Goal: Manage account settings

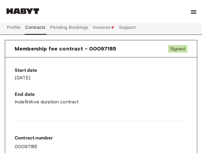
scroll to position [507, 0]
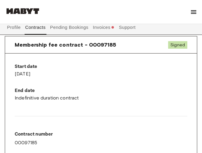
click at [75, 27] on button "Pending Bookings" at bounding box center [69, 27] width 40 height 14
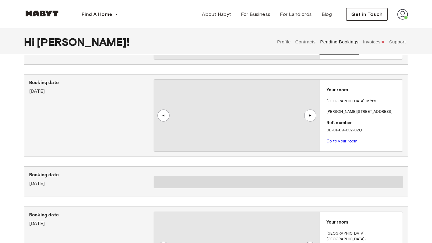
scroll to position [151, 0]
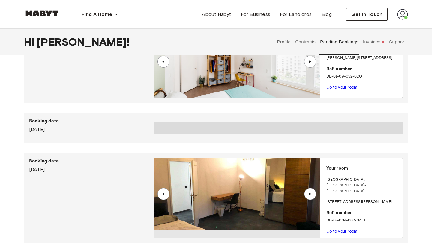
click at [202, 40] on button "Contracts" at bounding box center [305, 42] width 22 height 26
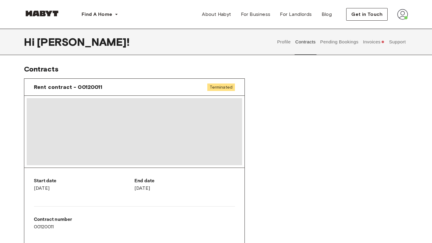
click at [202, 42] on button "Pending Bookings" at bounding box center [339, 42] width 40 height 26
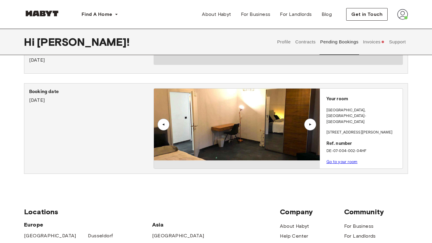
scroll to position [221, 0]
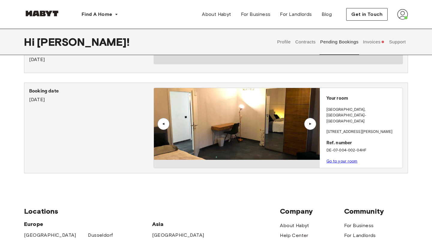
click at [202, 42] on button "Invoices" at bounding box center [373, 42] width 23 height 26
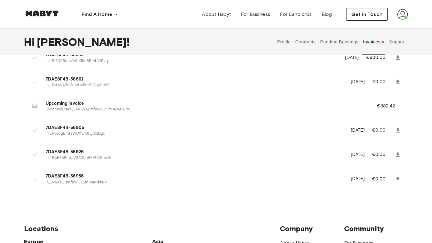
scroll to position [544, 0]
click at [202, 105] on p "€382.42" at bounding box center [390, 106] width 26 height 7
click at [56, 104] on span "Upcoming Invoice" at bounding box center [204, 104] width 317 height 7
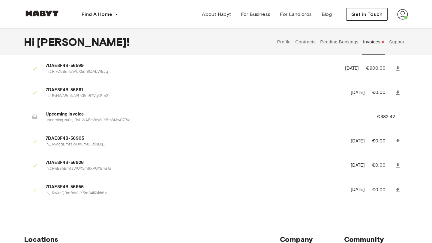
scroll to position [533, 0]
click at [34, 117] on icon at bounding box center [35, 118] width 6 height 6
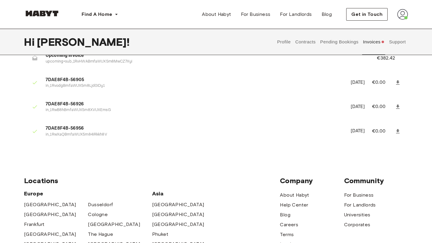
click at [202, 45] on button "Support" at bounding box center [397, 42] width 18 height 26
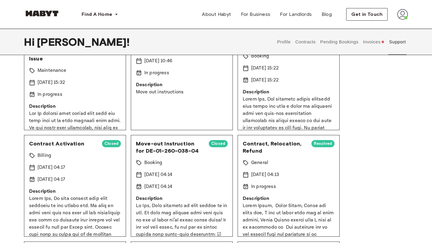
scroll to position [592, 0]
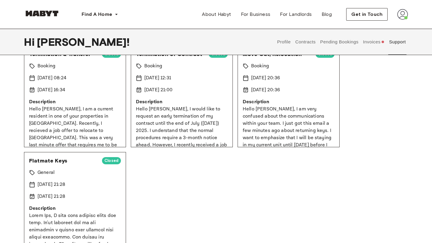
click at [202, 11] on img at bounding box center [402, 14] width 11 height 11
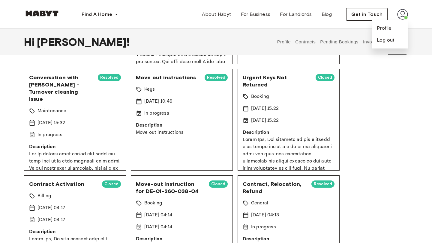
scroll to position [0, 0]
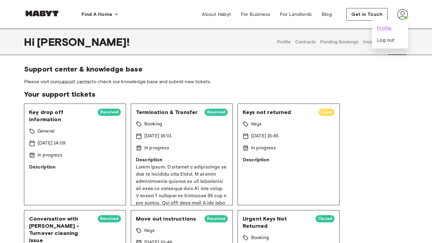
click at [202, 29] on span "Profile" at bounding box center [384, 28] width 15 height 7
